Goal: Task Accomplishment & Management: Complete application form

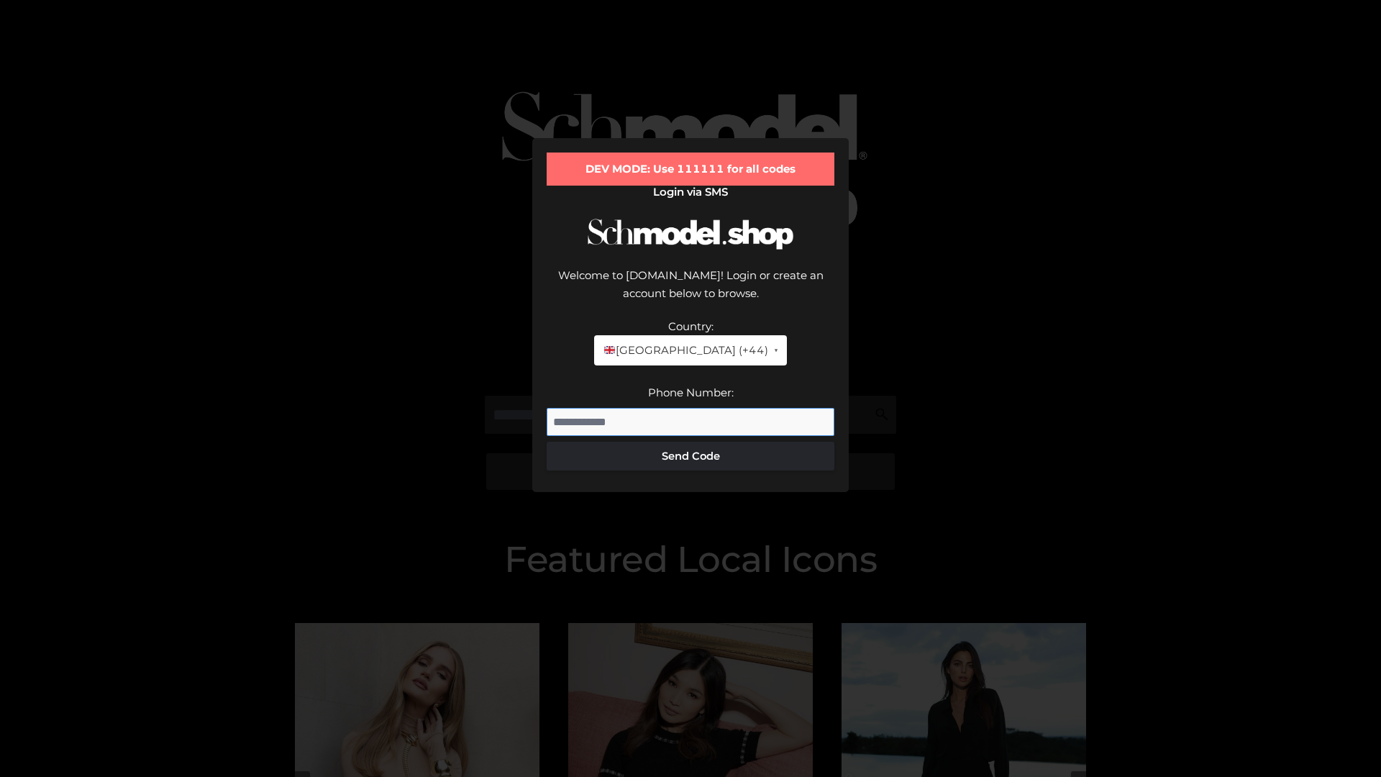
click at [690, 408] on input "Phone Number:" at bounding box center [691, 422] width 288 height 29
type input "**********"
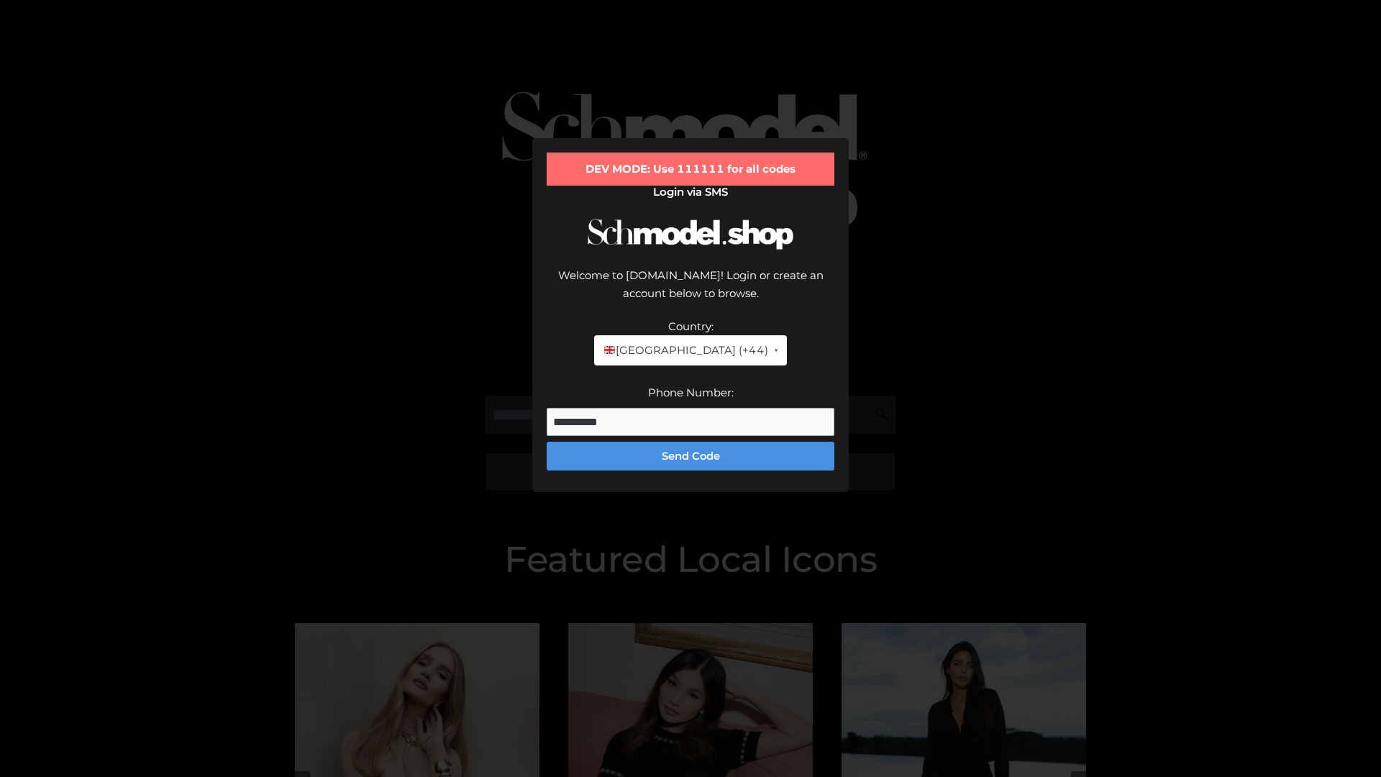
click at [690, 442] on button "Send Code" at bounding box center [691, 456] width 288 height 29
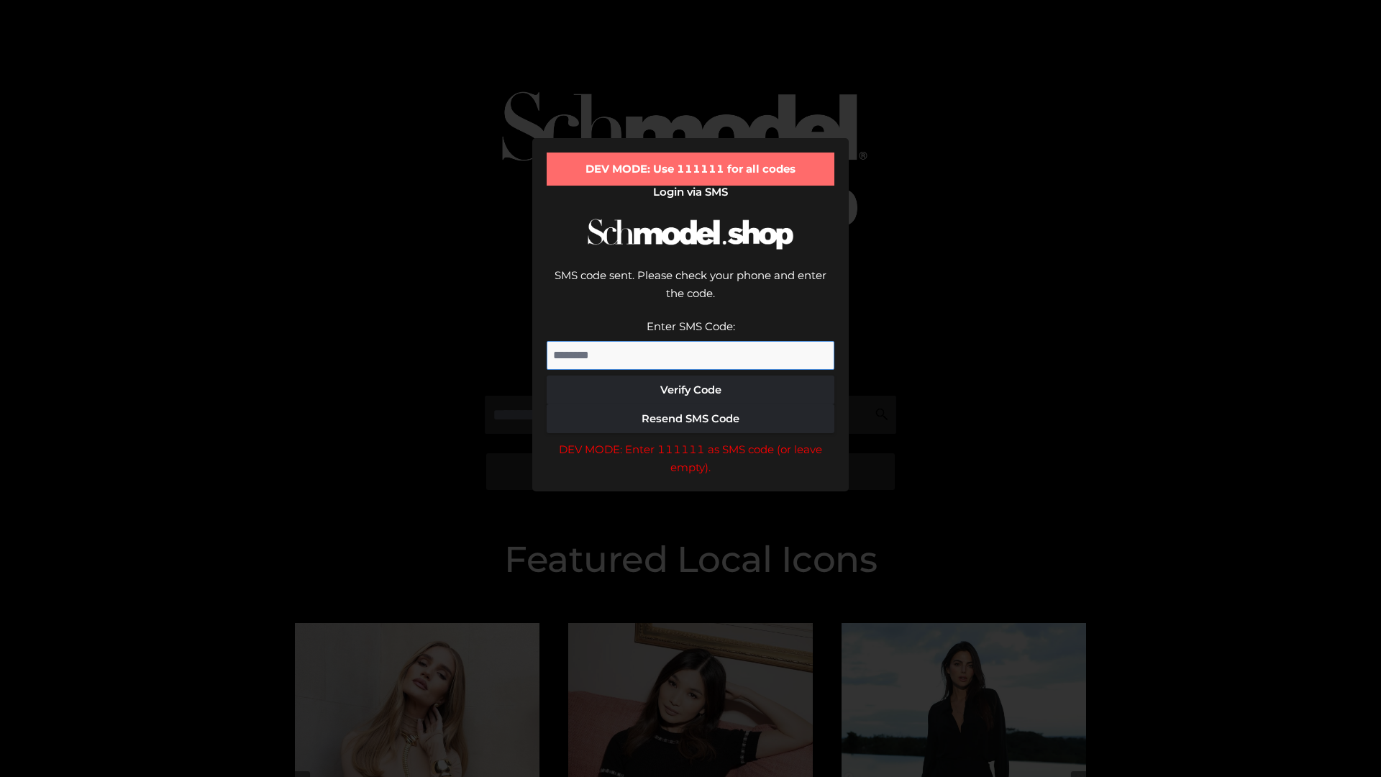
click at [690, 341] on input "Enter SMS Code:" at bounding box center [691, 355] width 288 height 29
type input "******"
click at [690, 375] on button "Verify Code" at bounding box center [691, 389] width 288 height 29
click at [690, 440] on div "DEV MODE: Enter 111111 as SMS code (or leave empty)." at bounding box center [691, 458] width 288 height 37
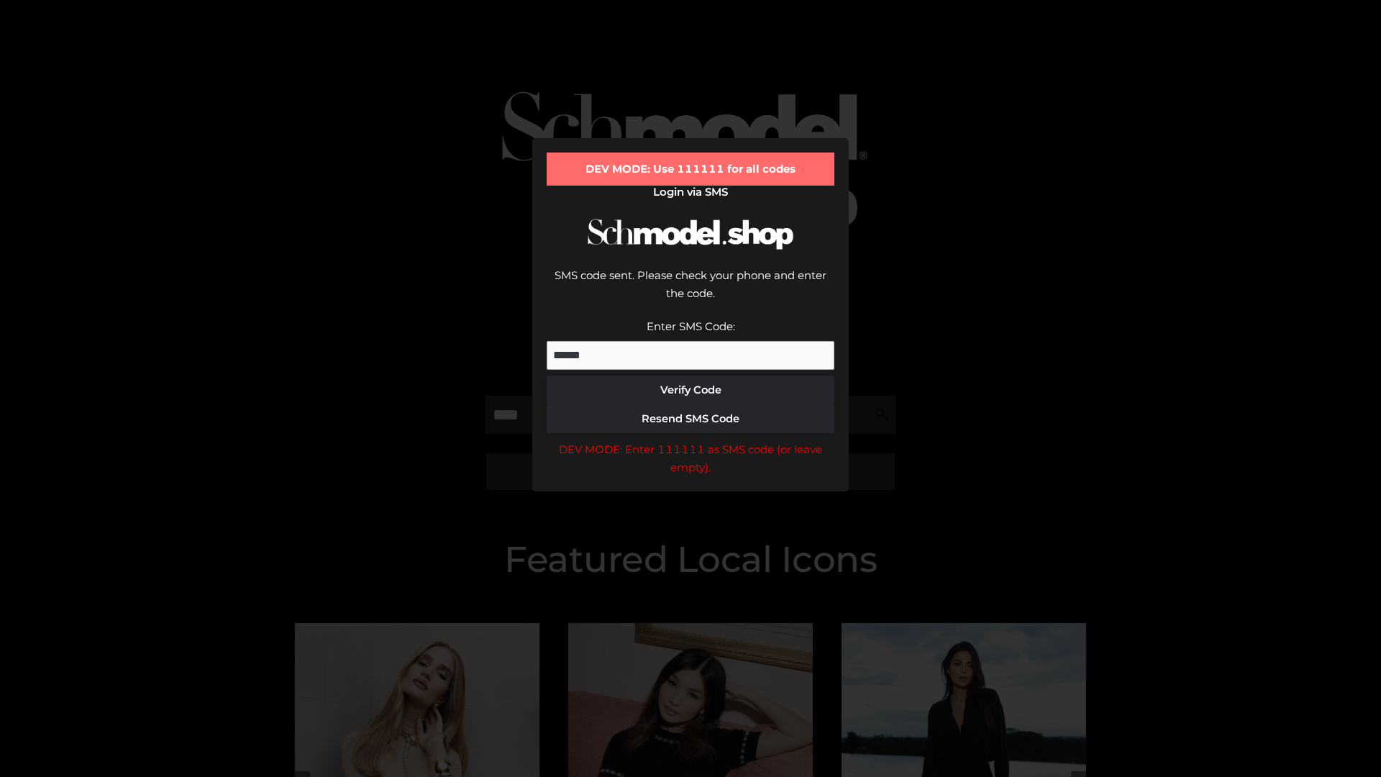
click at [690, 440] on div "DEV MODE: Enter 111111 as SMS code (or leave empty)." at bounding box center [691, 458] width 288 height 37
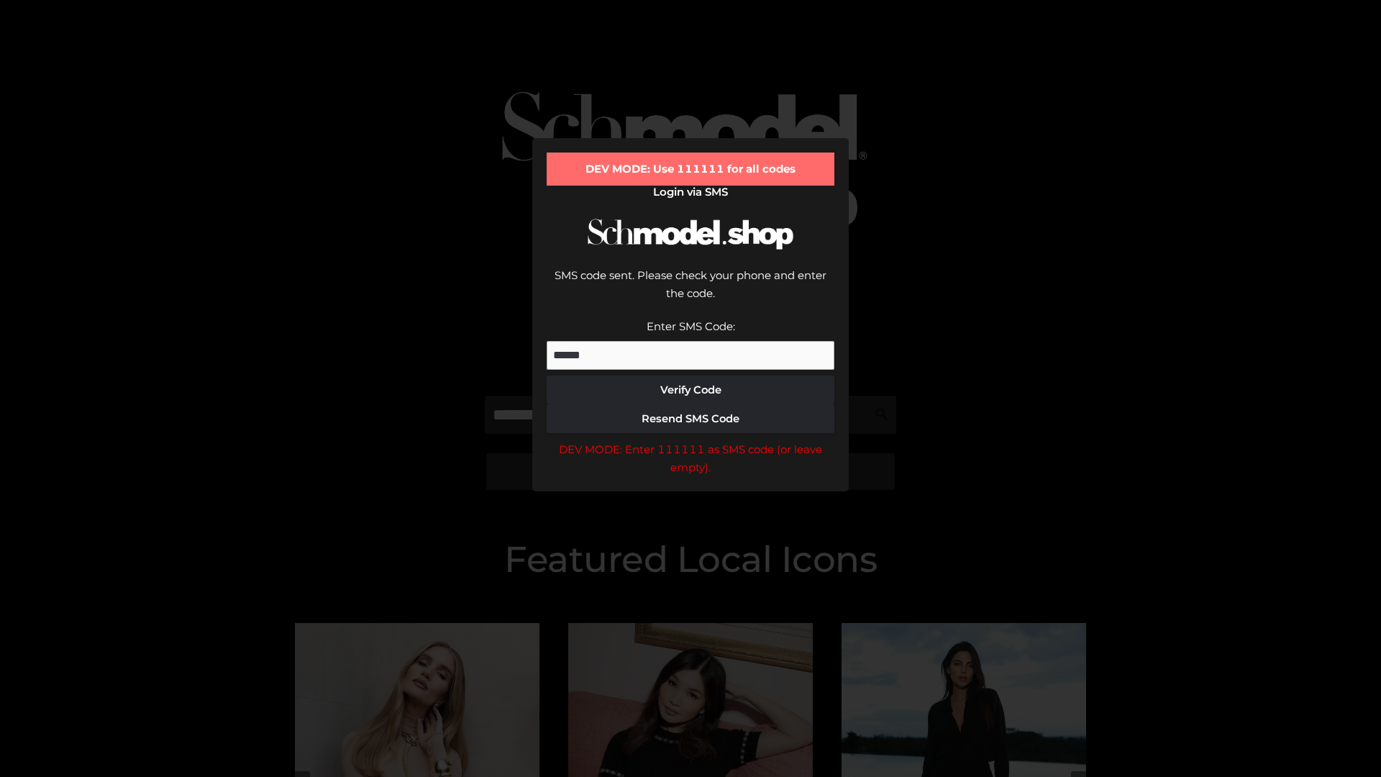
click at [690, 440] on div "DEV MODE: Enter 111111 as SMS code (or leave empty)." at bounding box center [691, 458] width 288 height 37
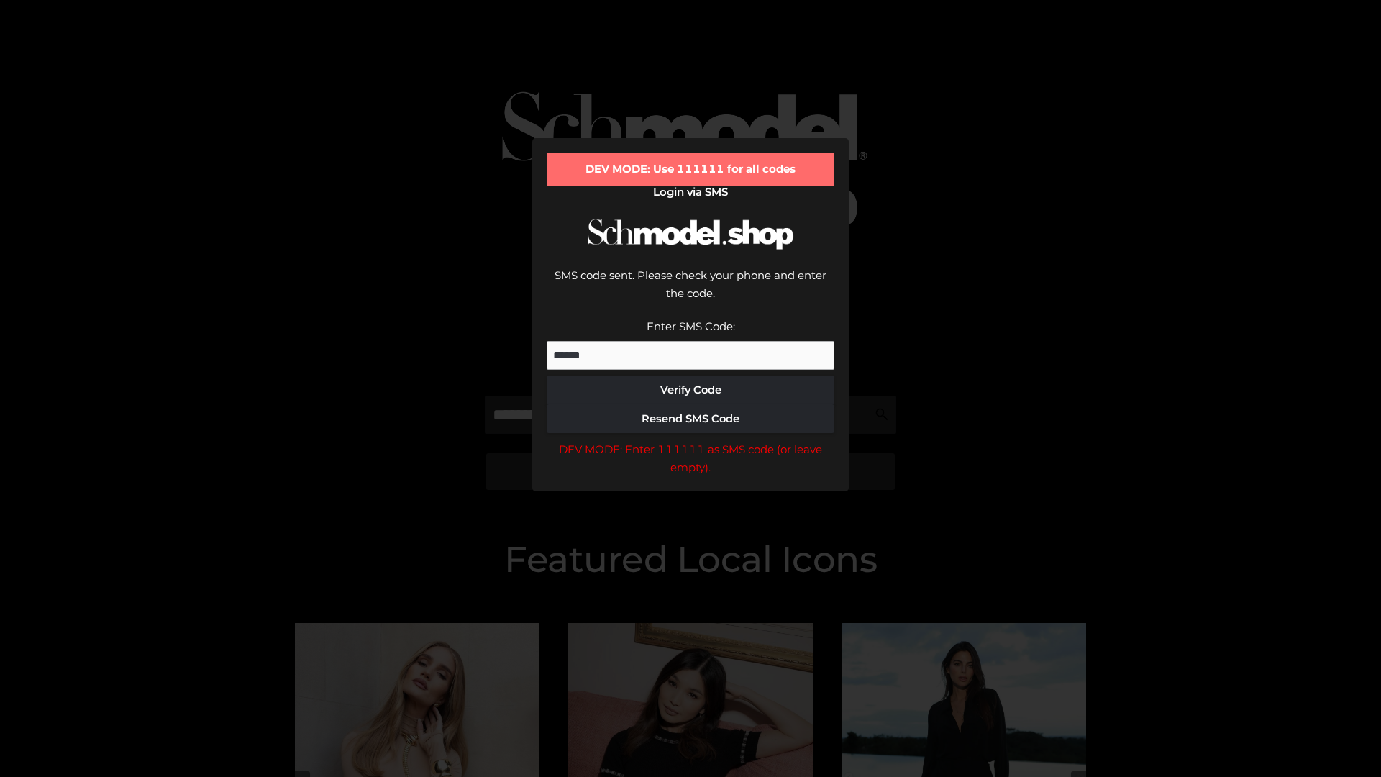
click at [690, 440] on div "DEV MODE: Enter 111111 as SMS code (or leave empty)." at bounding box center [691, 458] width 288 height 37
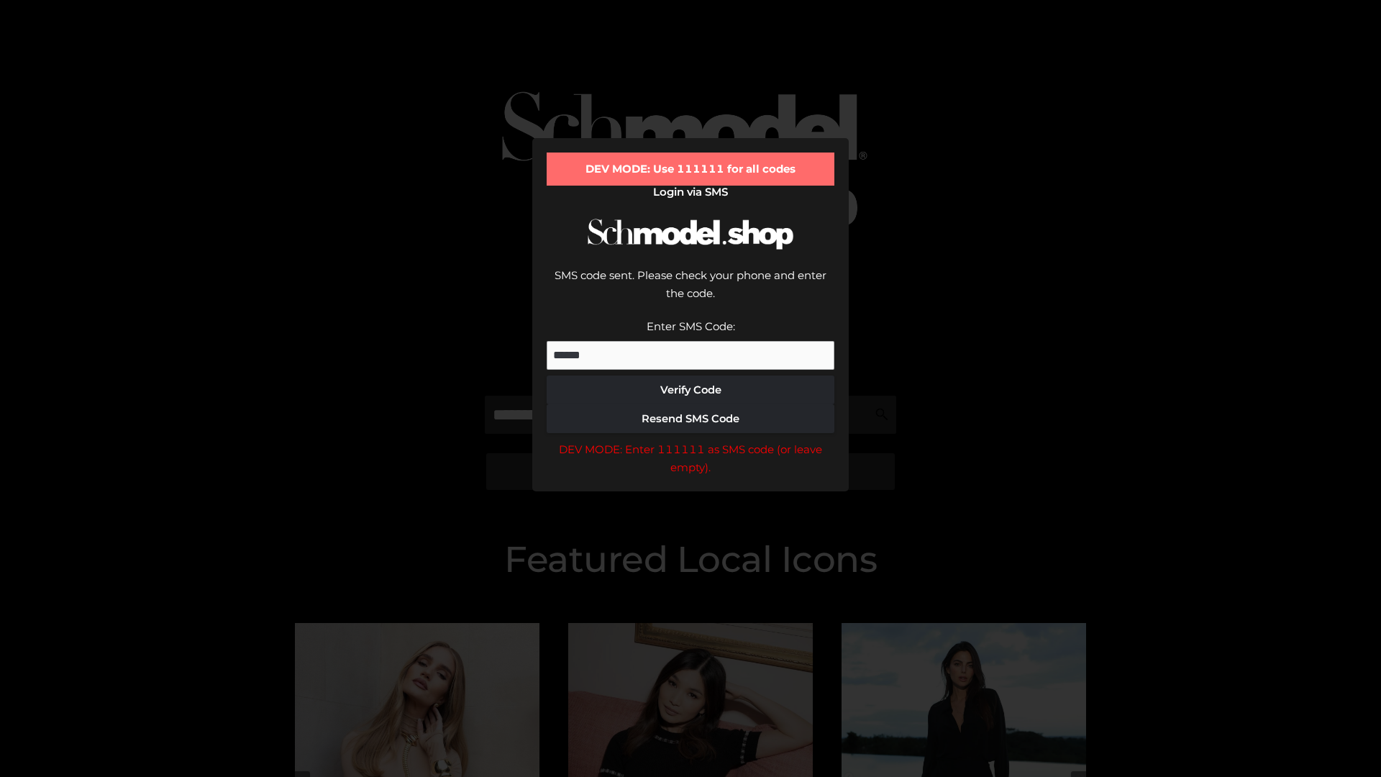
click at [690, 440] on div "DEV MODE: Enter 111111 as SMS code (or leave empty)." at bounding box center [691, 458] width 288 height 37
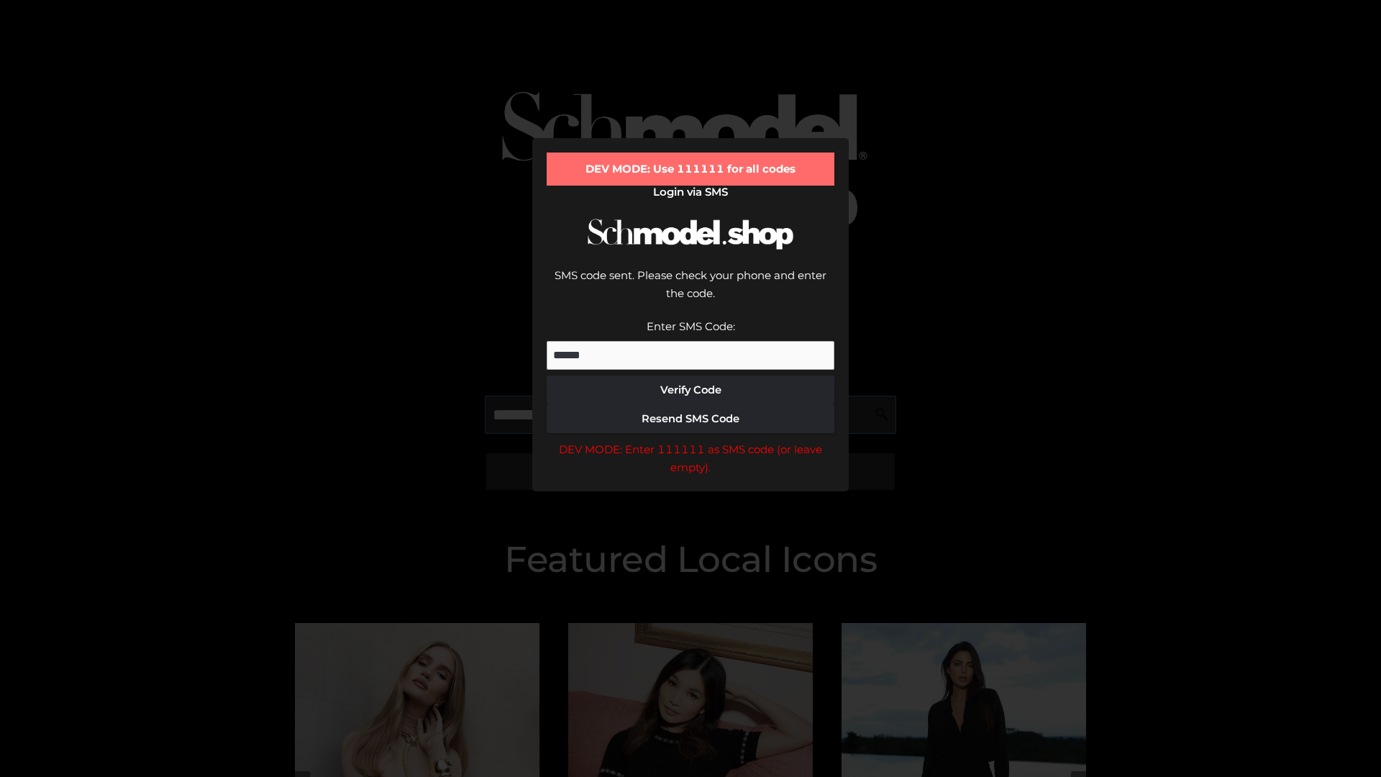
scroll to position [0, 1]
click at [690, 440] on div "DEV MODE: Enter 111111 as SMS code (or leave empty)." at bounding box center [691, 458] width 288 height 37
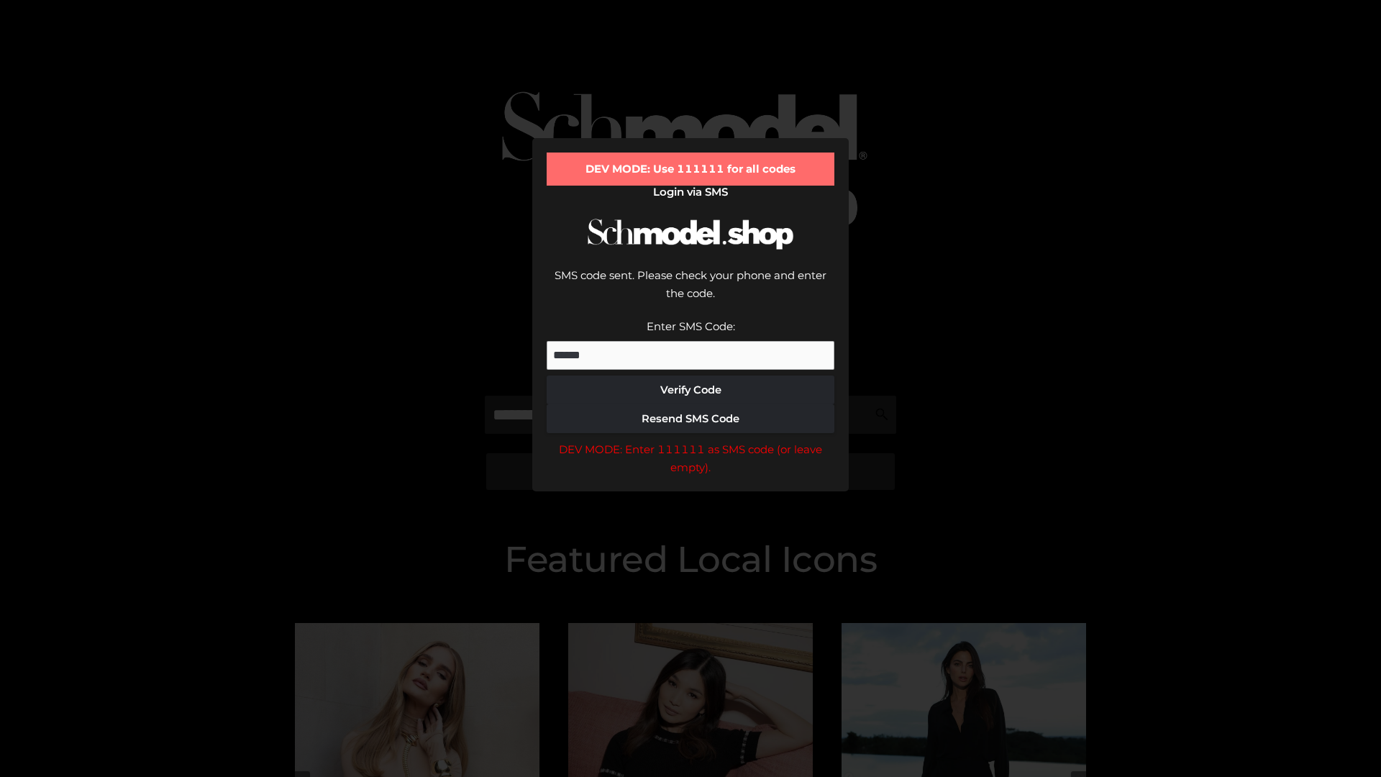
click at [690, 440] on div "DEV MODE: Enter 111111 as SMS code (or leave empty)." at bounding box center [691, 458] width 288 height 37
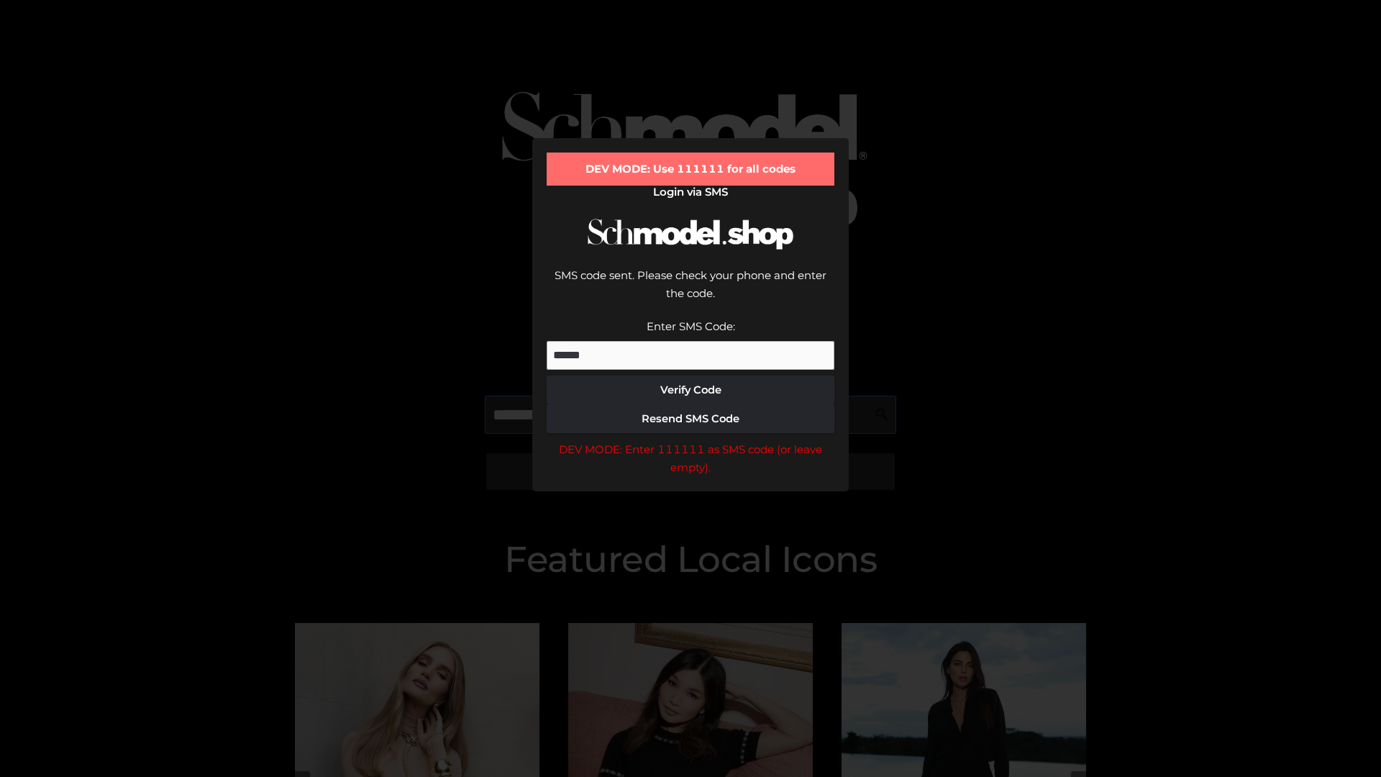
scroll to position [0, 88]
click at [690, 440] on div "DEV MODE: Enter 111111 as SMS code (or leave empty)." at bounding box center [691, 458] width 288 height 37
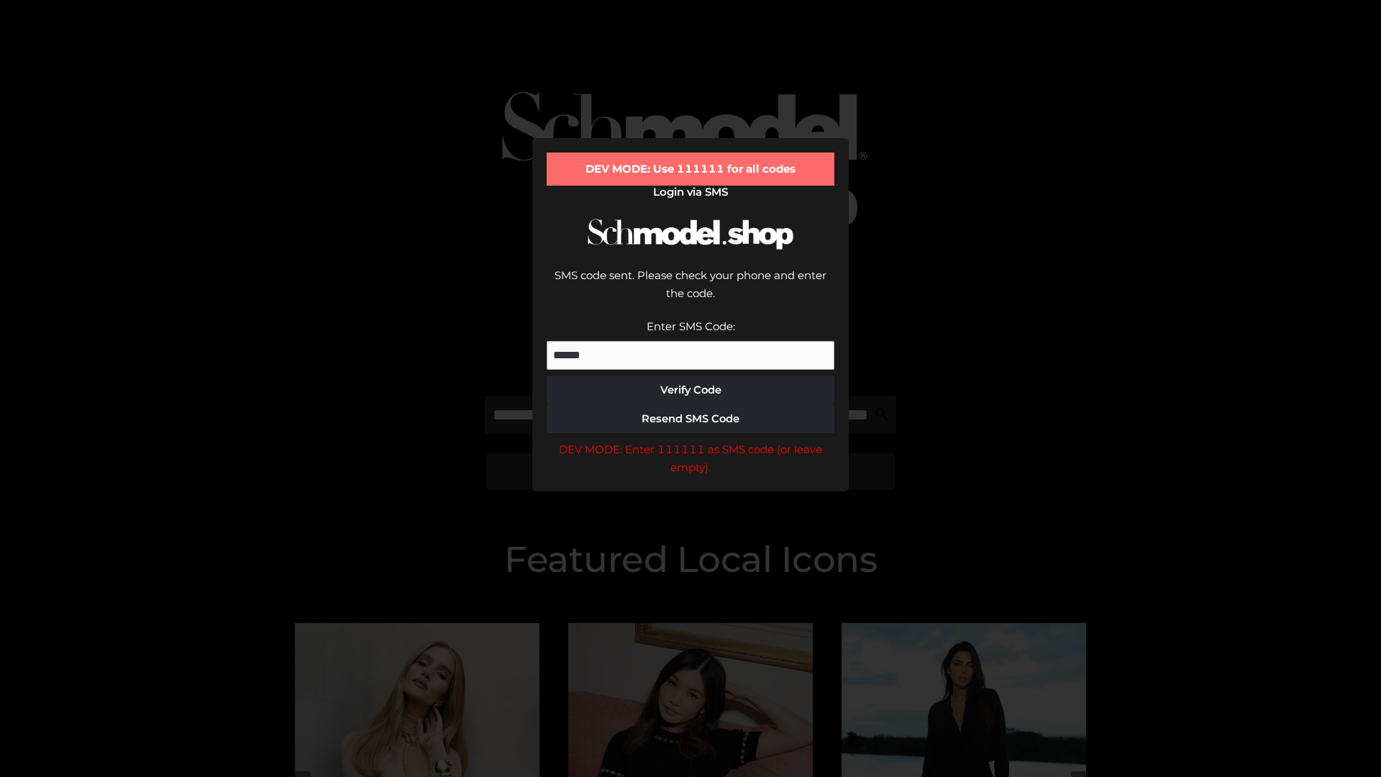
click at [690, 440] on div "DEV MODE: Enter 111111 as SMS code (or leave empty)." at bounding box center [691, 458] width 288 height 37
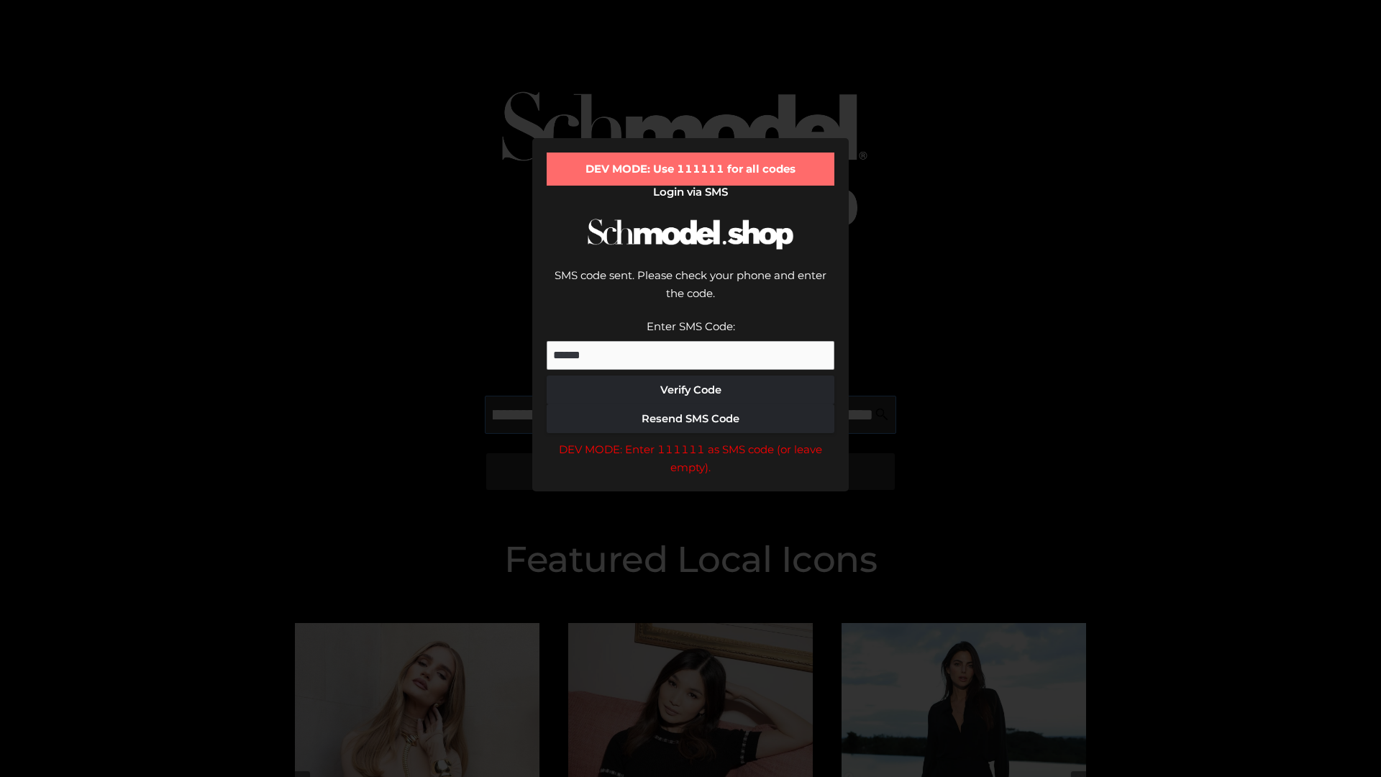
scroll to position [0, 178]
click at [690, 440] on div "DEV MODE: Enter 111111 as SMS code (or leave empty)." at bounding box center [691, 458] width 288 height 37
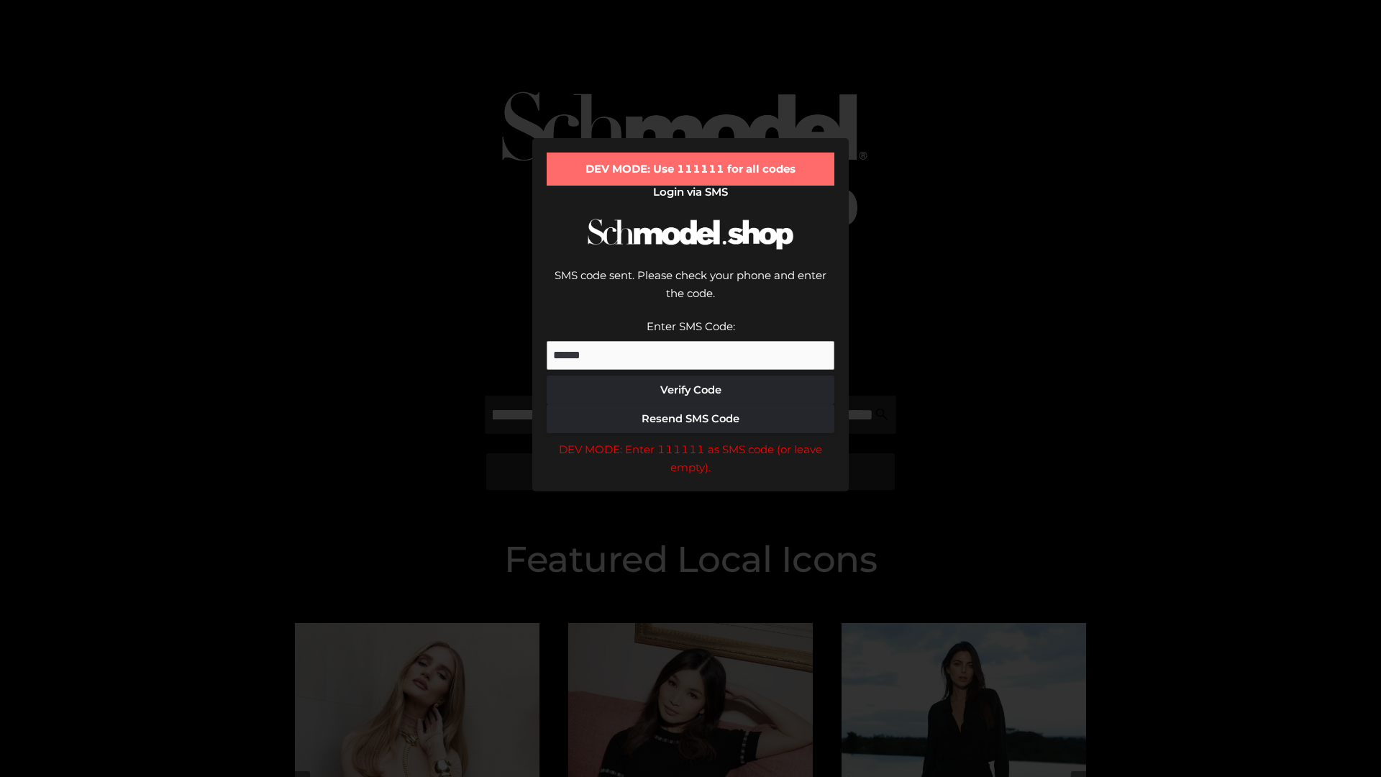
click at [690, 440] on div "DEV MODE: Enter 111111 as SMS code (or leave empty)." at bounding box center [691, 458] width 288 height 37
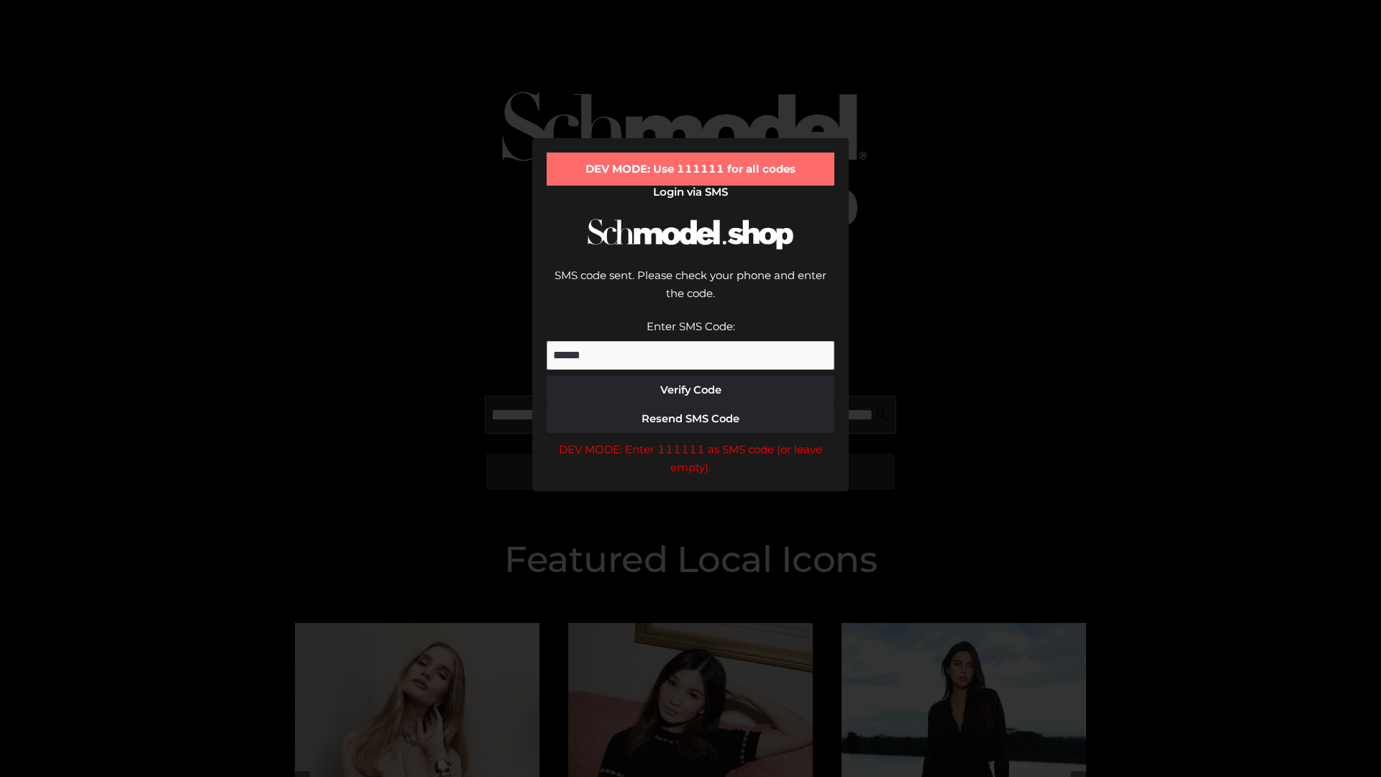
scroll to position [0, 261]
click at [690, 440] on div "DEV MODE: Enter 111111 as SMS code (or leave empty)." at bounding box center [691, 458] width 288 height 37
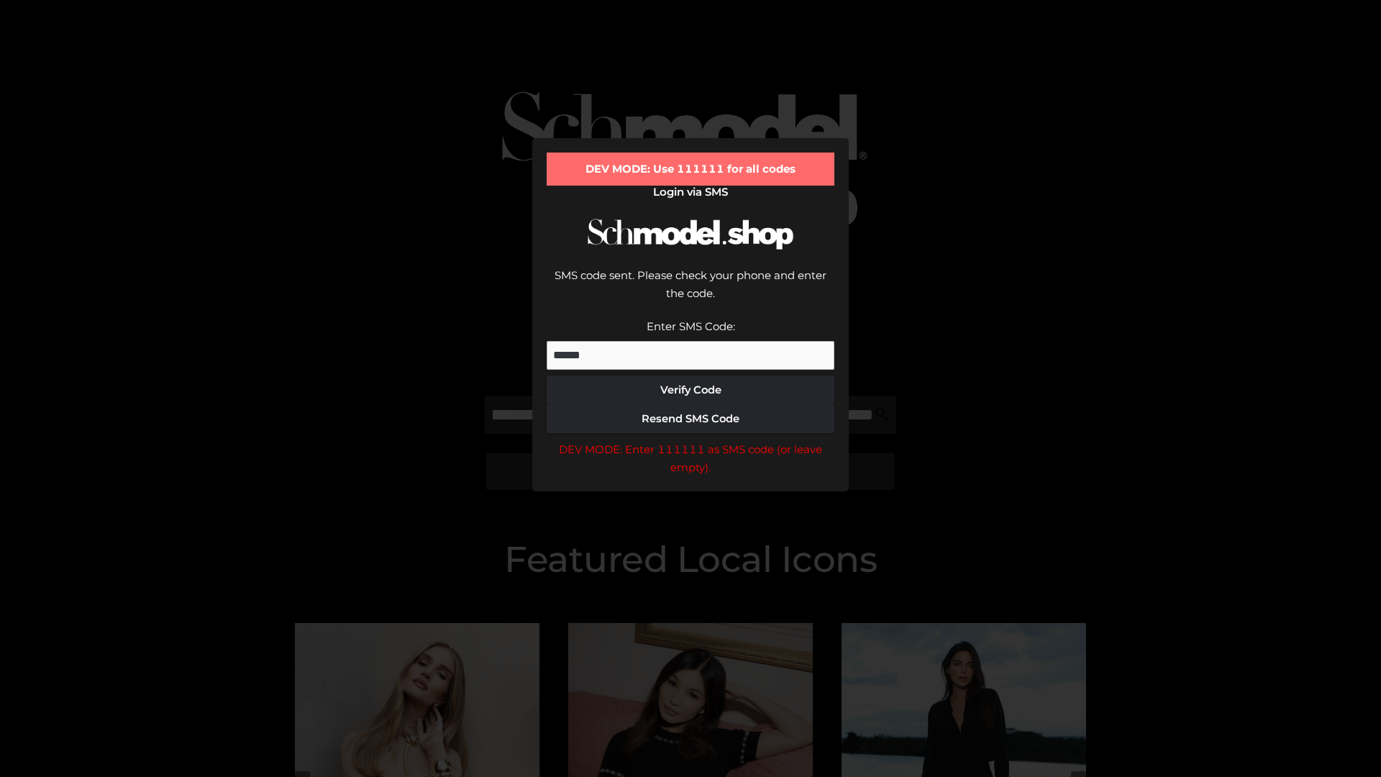
click at [690, 440] on div "DEV MODE: Enter 111111 as SMS code (or leave empty)." at bounding box center [691, 458] width 288 height 37
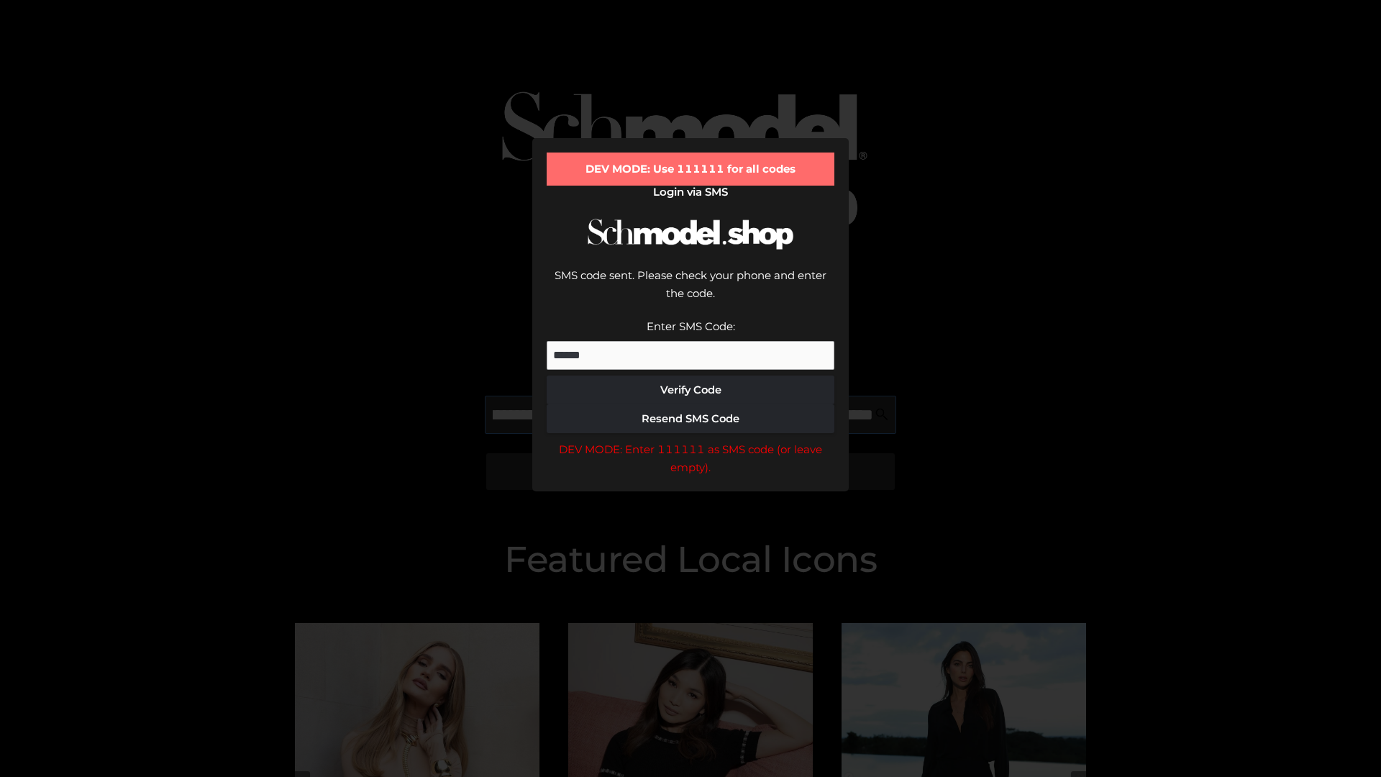
scroll to position [0, 348]
click at [690, 440] on div "DEV MODE: Enter 111111 as SMS code (or leave empty)." at bounding box center [691, 458] width 288 height 37
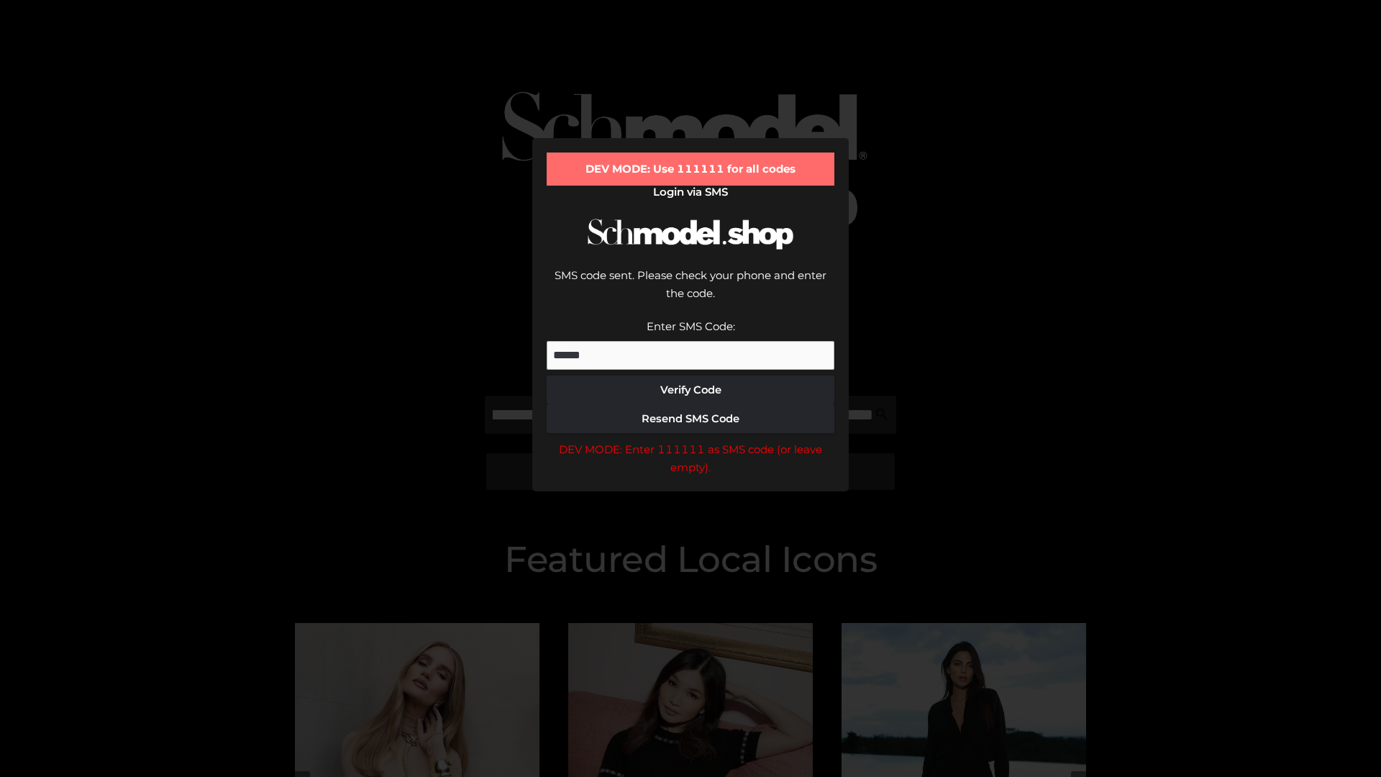
click at [690, 440] on div "DEV MODE: Enter 111111 as SMS code (or leave empty)." at bounding box center [691, 458] width 288 height 37
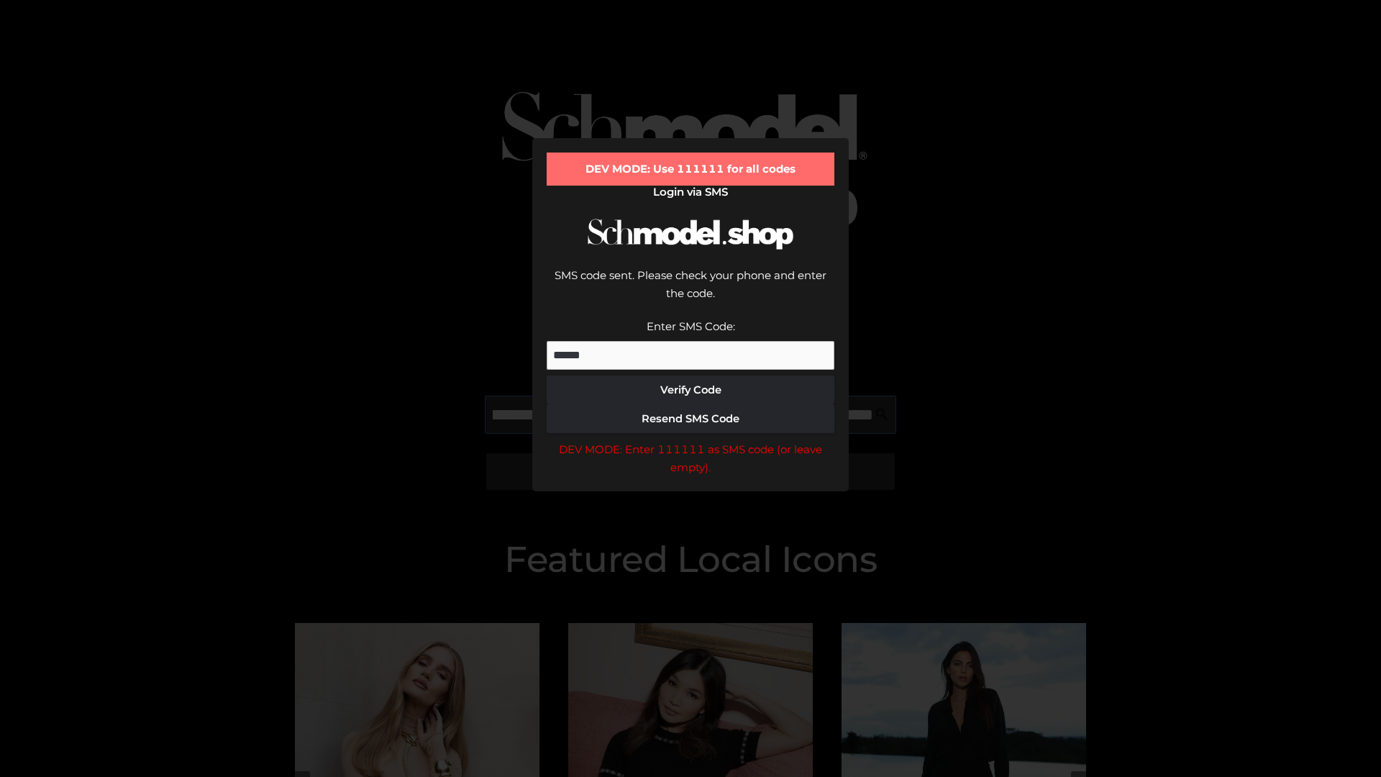
scroll to position [0, 439]
click at [690, 440] on div "DEV MODE: Enter 111111 as SMS code (or leave empty)." at bounding box center [691, 458] width 288 height 37
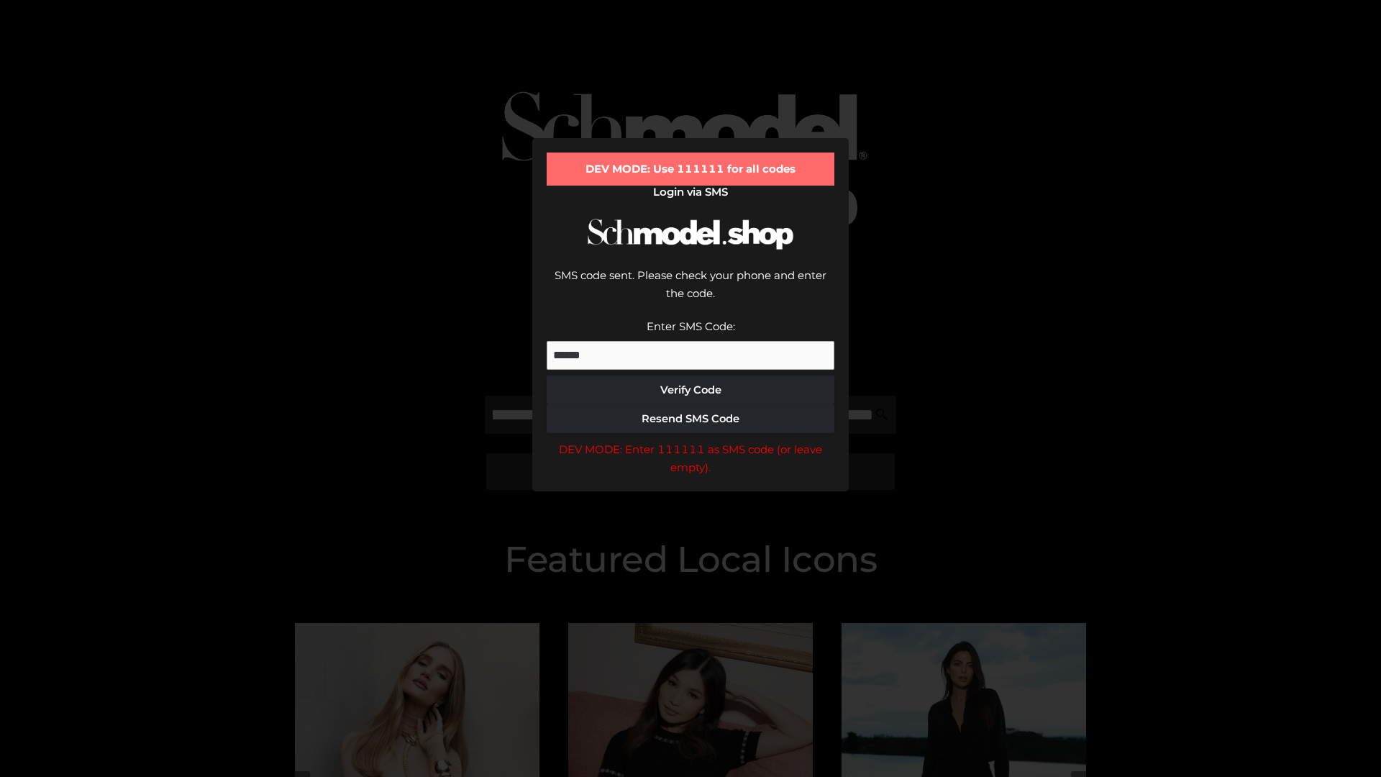
click at [690, 440] on div "DEV MODE: Enter 111111 as SMS code (or leave empty)." at bounding box center [691, 458] width 288 height 37
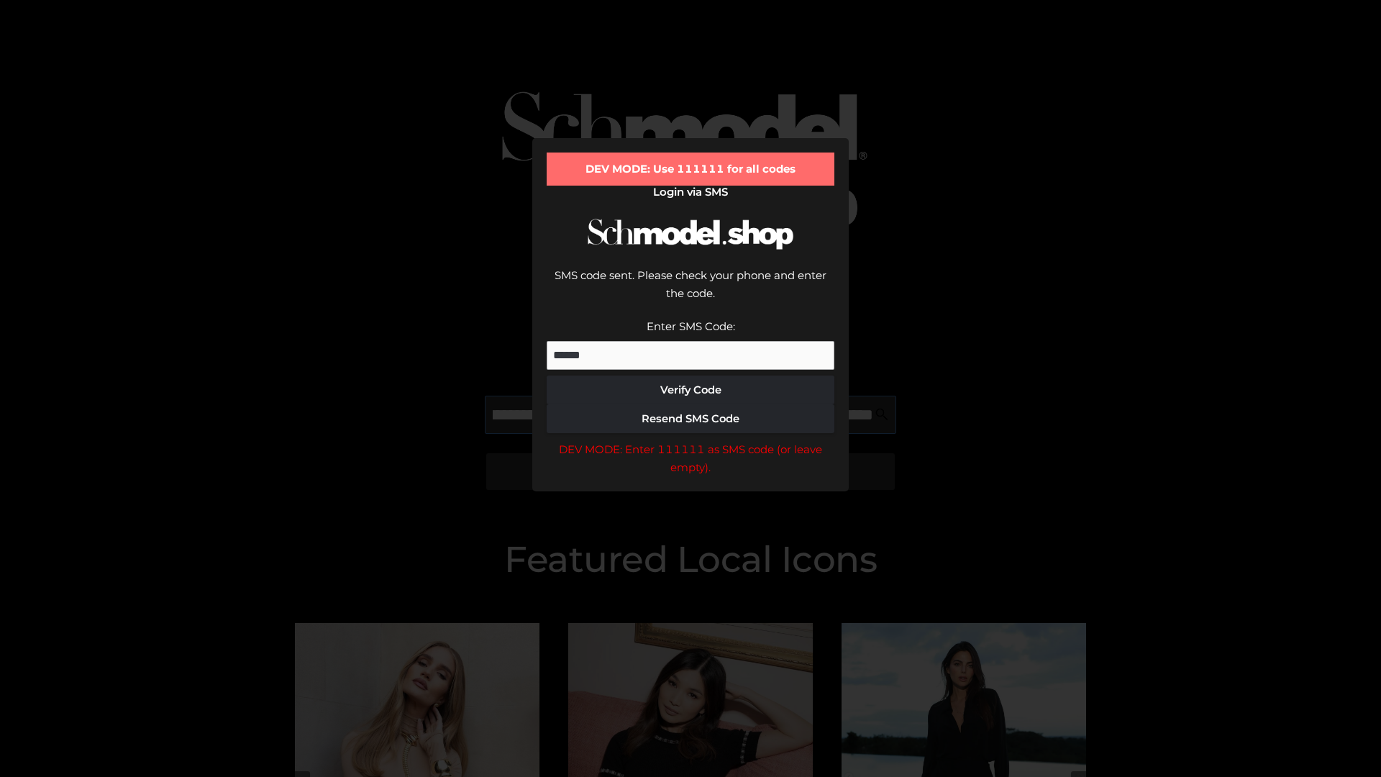
scroll to position [0, 521]
click at [690, 440] on div "DEV MODE: Enter 111111 as SMS code (or leave empty)." at bounding box center [691, 458] width 288 height 37
type input "**********"
